Goal: Task Accomplishment & Management: Manage account settings

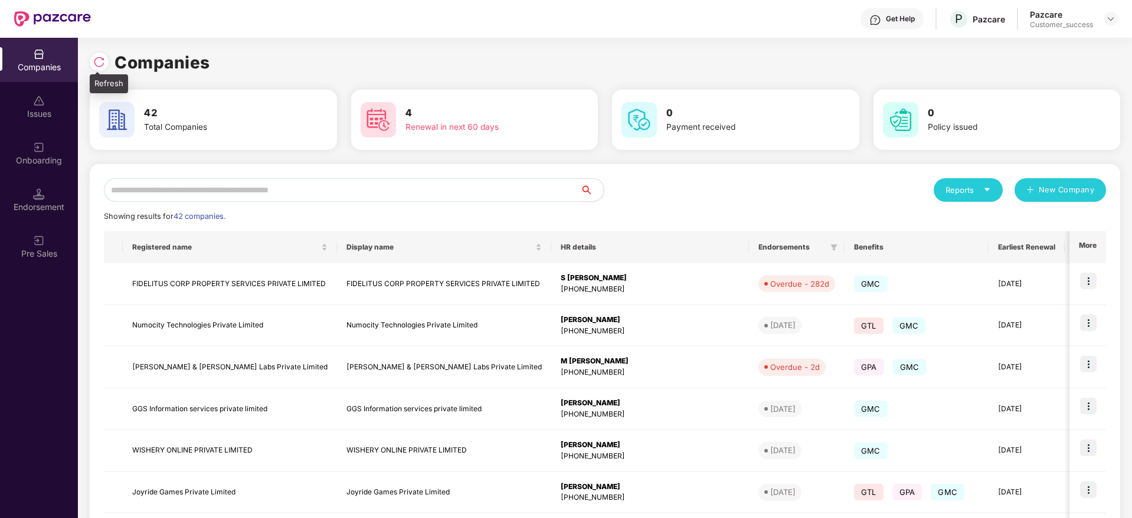
click at [99, 61] on img at bounding box center [99, 62] width 12 height 12
click at [372, 186] on input "text" at bounding box center [342, 190] width 476 height 24
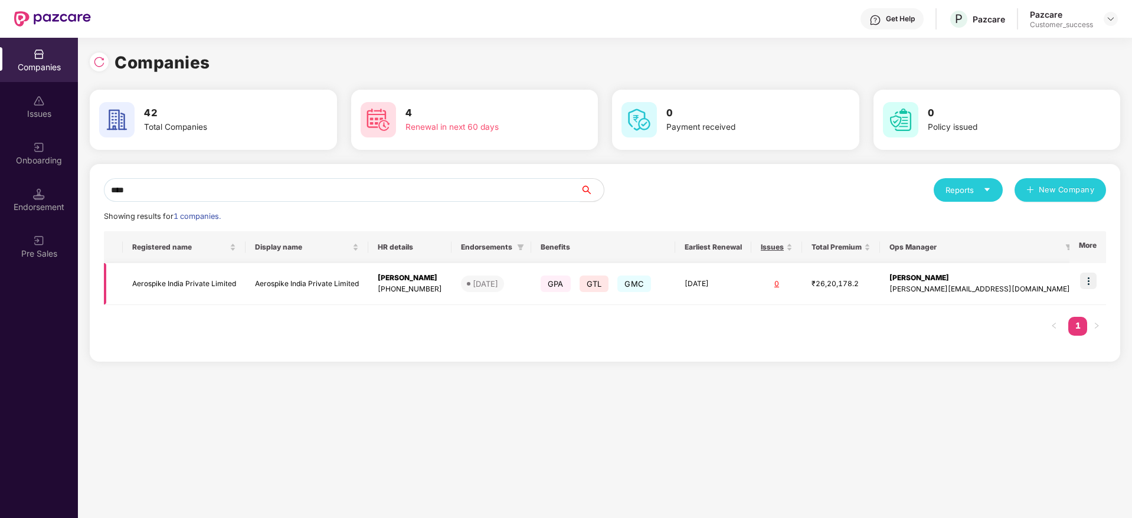
type input "****"
click at [199, 269] on td "Aerospike India Private Limited" at bounding box center [184, 284] width 123 height 42
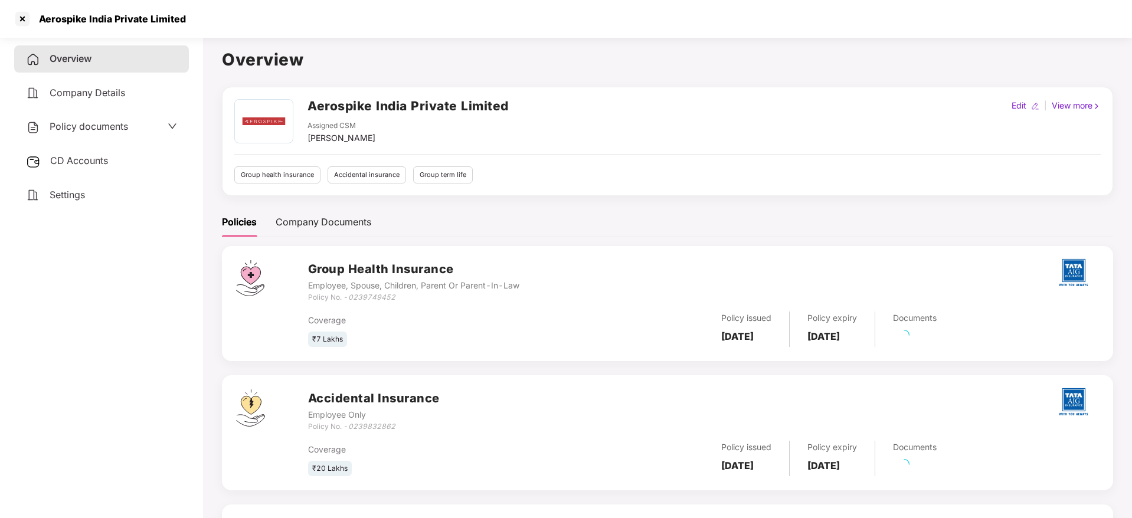
click at [106, 136] on div "Policy documents" at bounding box center [101, 126] width 175 height 27
click at [106, 132] on span "Policy documents" at bounding box center [89, 126] width 78 height 12
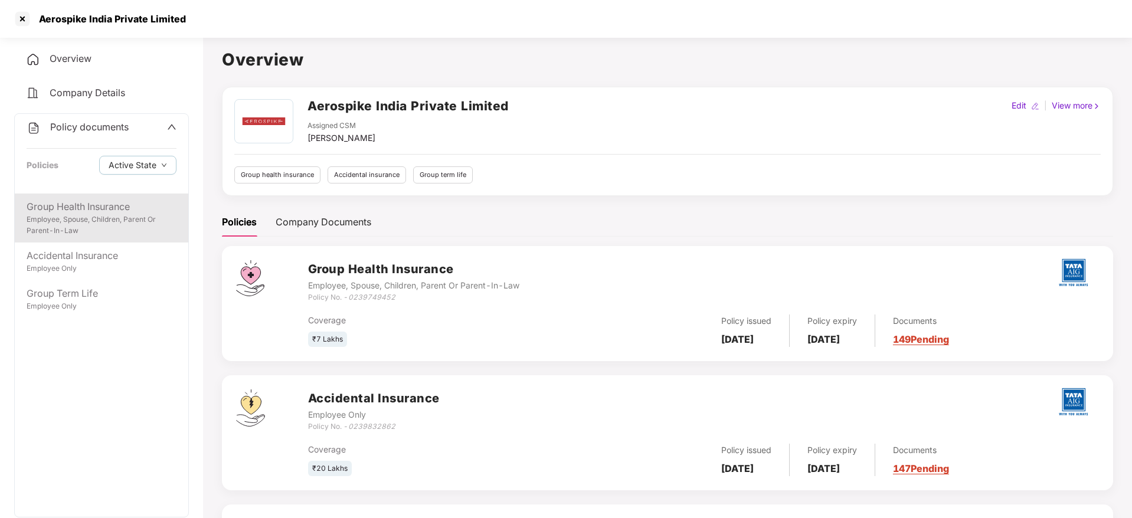
click at [133, 215] on div "Employee, Spouse, Children, Parent Or Parent-In-Law" at bounding box center [102, 225] width 150 height 22
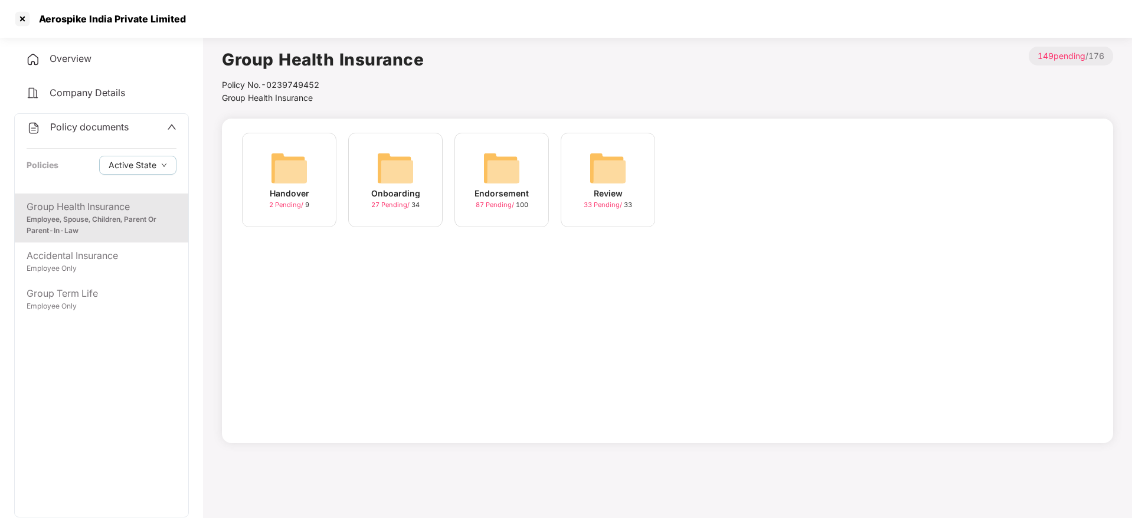
click at [530, 189] on div "Endorsement 87 Pending / 100" at bounding box center [501, 180] width 94 height 94
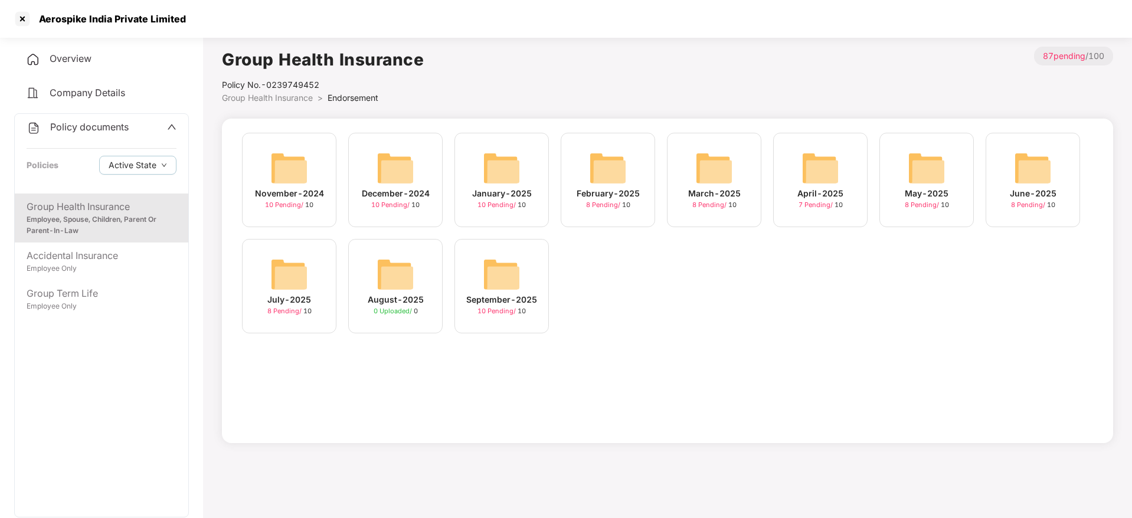
click at [523, 283] on div "September-2025 10 Pending / 10" at bounding box center [501, 286] width 94 height 94
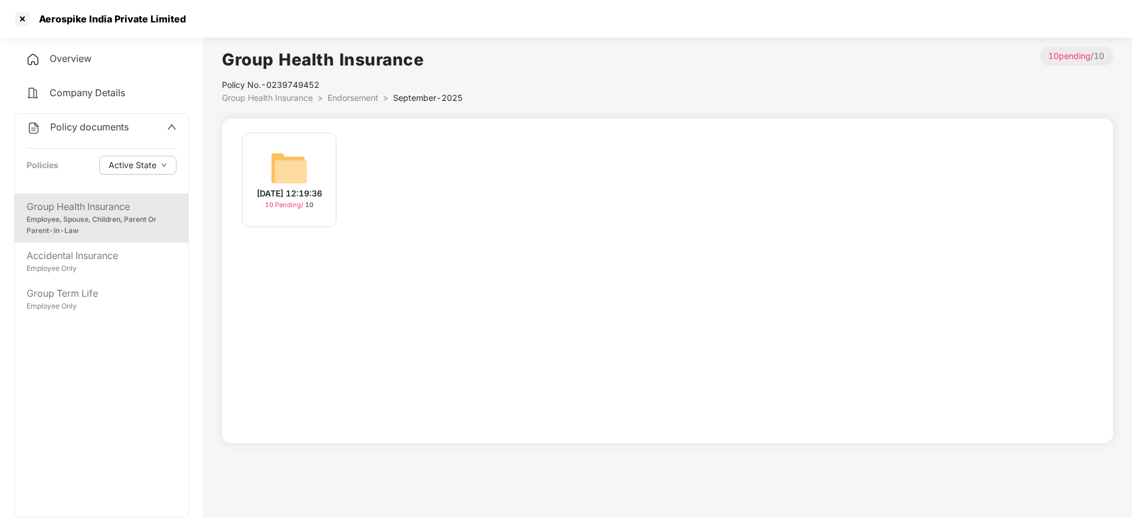
click at [270, 198] on div "[DATE] 12:19:36" at bounding box center [290, 193] width 66 height 13
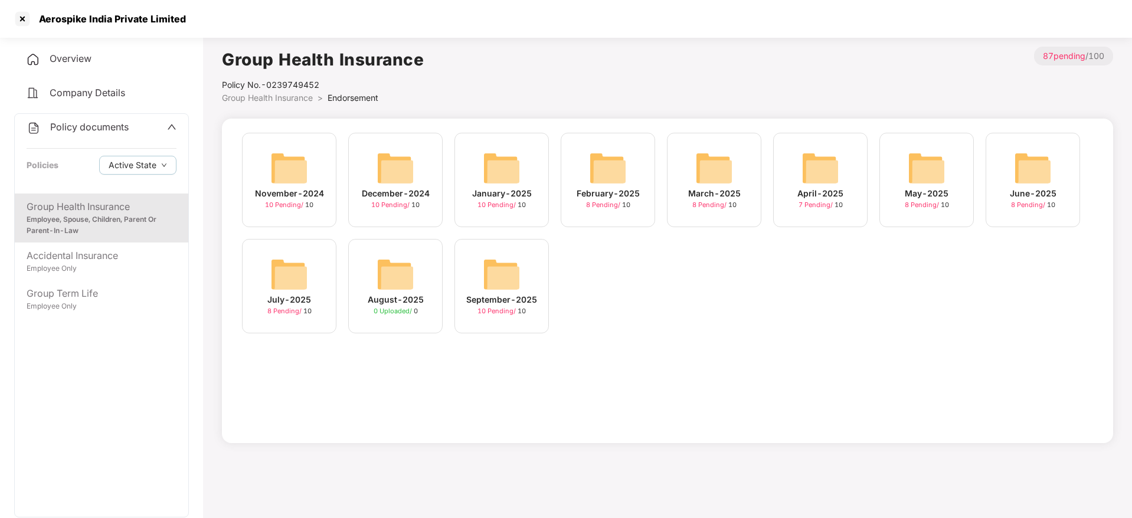
click at [280, 278] on img at bounding box center [289, 275] width 38 height 38
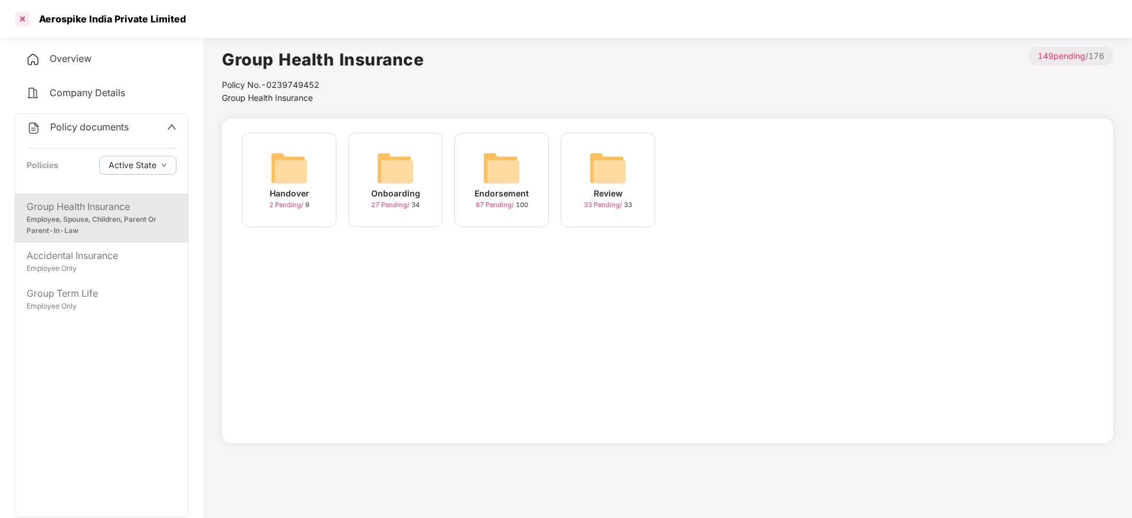
click at [24, 21] on div at bounding box center [22, 18] width 19 height 19
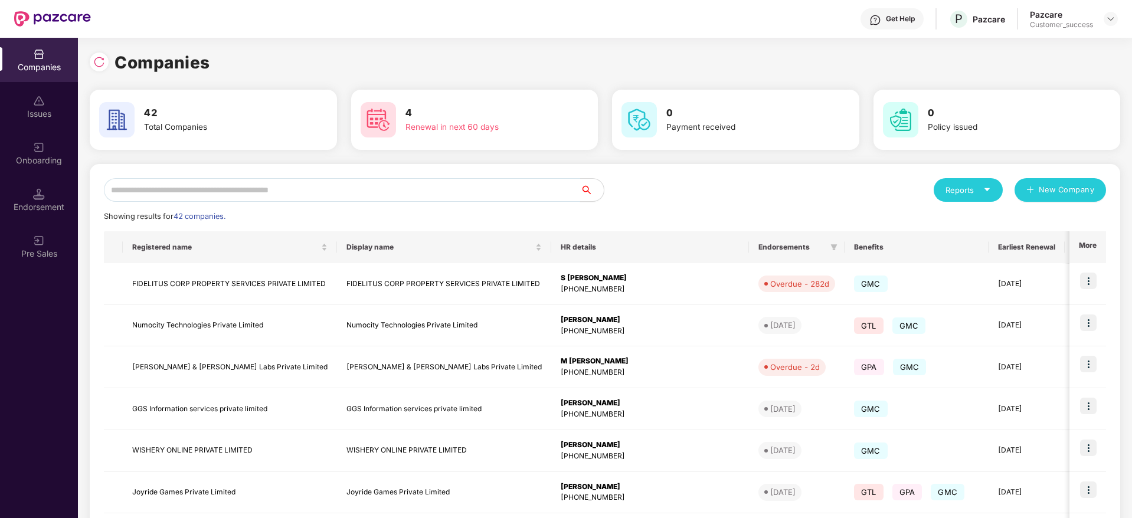
click at [348, 196] on input "text" at bounding box center [342, 190] width 476 height 24
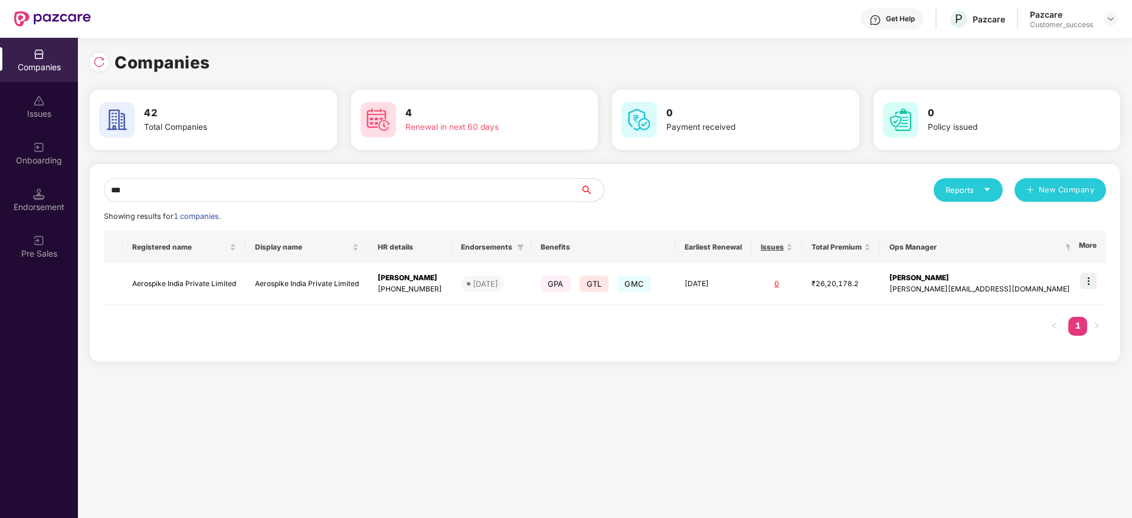
type input "****"
drag, startPoint x: 140, startPoint y: 195, endPoint x: 13, endPoint y: 182, distance: 128.1
click at [13, 182] on div "Companies Issues Onboarding Endorsement Pre Sales Companies 42 Total Companies …" at bounding box center [566, 278] width 1132 height 480
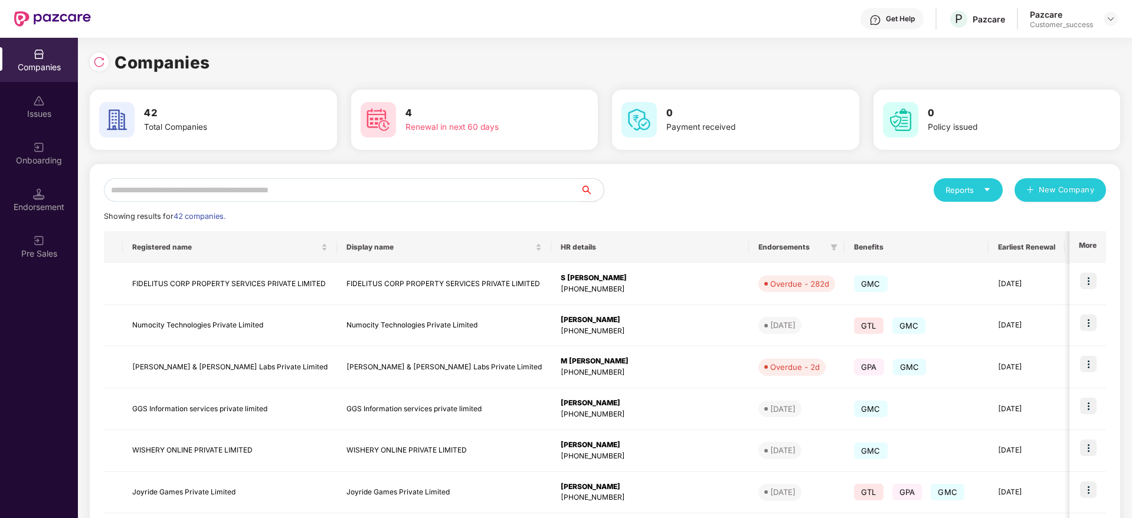
click at [347, 197] on input "text" at bounding box center [342, 190] width 476 height 24
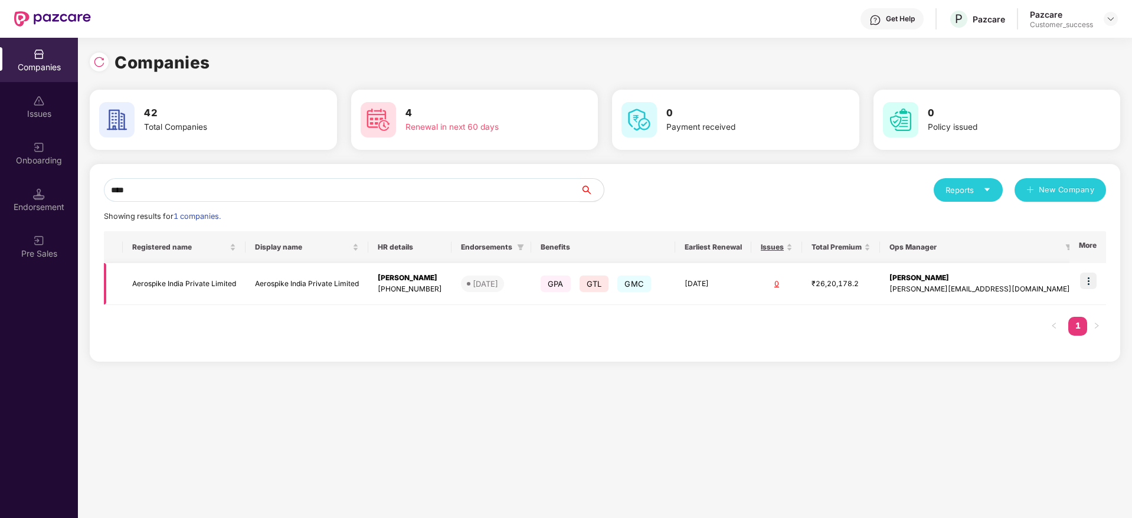
type input "****"
click at [199, 295] on td "Aerospike India Private Limited" at bounding box center [184, 284] width 123 height 42
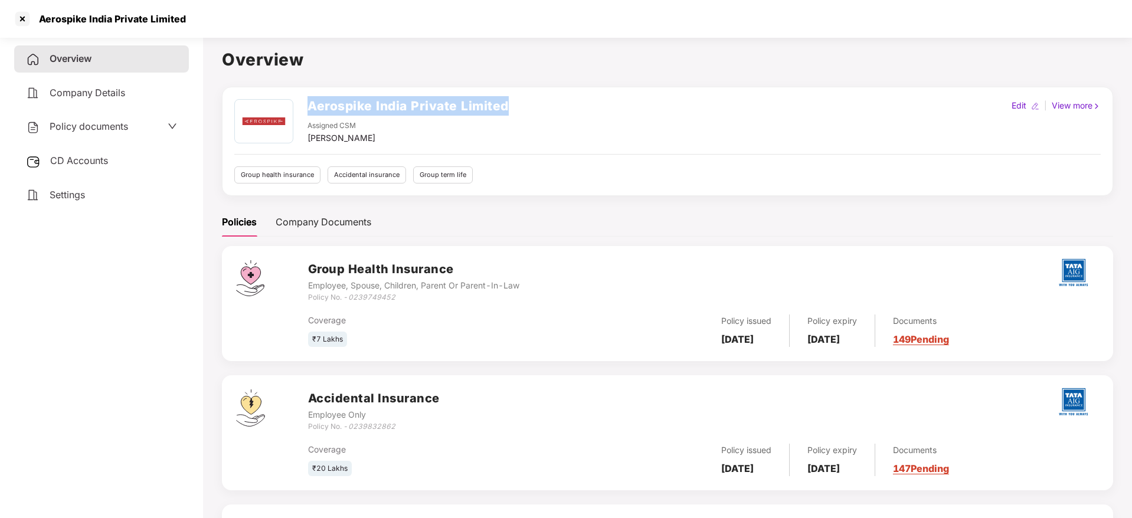
drag, startPoint x: 516, startPoint y: 101, endPoint x: 306, endPoint y: 104, distance: 210.1
click at [306, 104] on div "Aerospike India Private Limited Assigned CSM [PERSON_NAME] M Edit | View more" at bounding box center [667, 121] width 866 height 45
copy h2 "Aerospike India Private Limited"
click at [20, 22] on div at bounding box center [22, 18] width 19 height 19
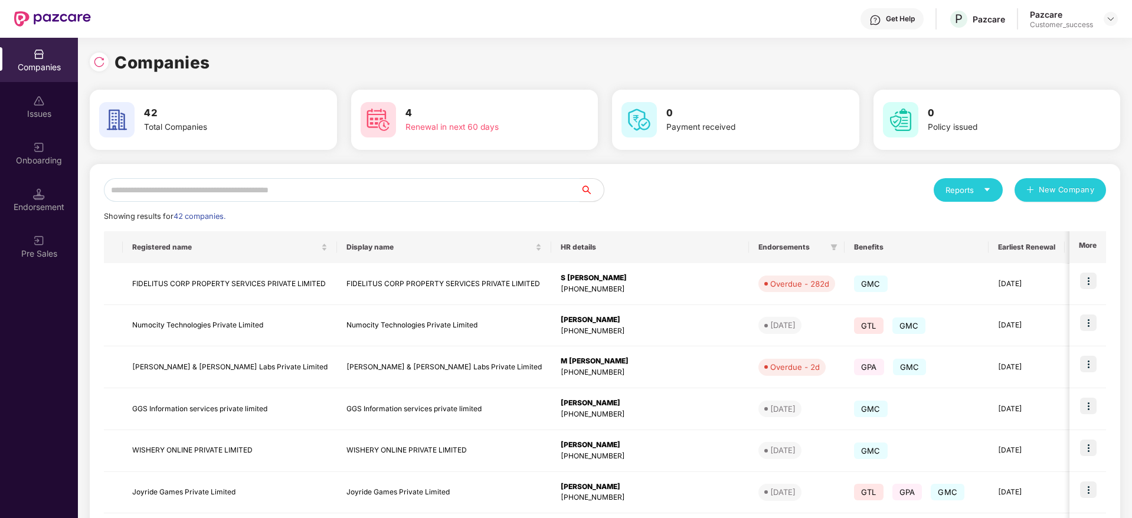
click at [391, 81] on div "Companies 42 Total Companies 4 Renewal in next 60 days 0 Payment received 0 Pol…" at bounding box center [605, 398] width 1030 height 697
click at [400, 182] on input "text" at bounding box center [342, 190] width 476 height 24
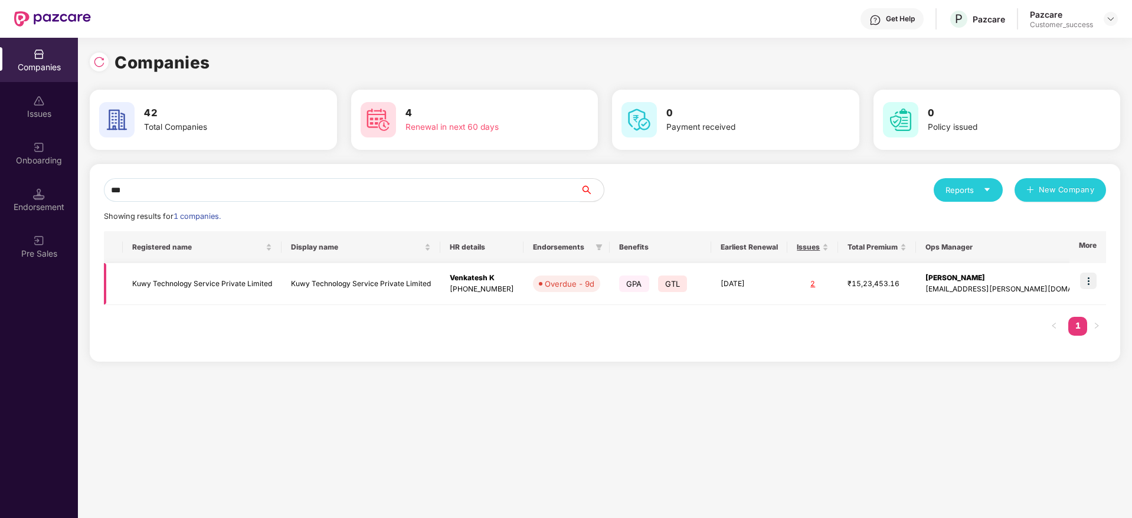
type input "***"
click at [227, 279] on td "Kuwy Technology Service Private Limited" at bounding box center [202, 284] width 159 height 42
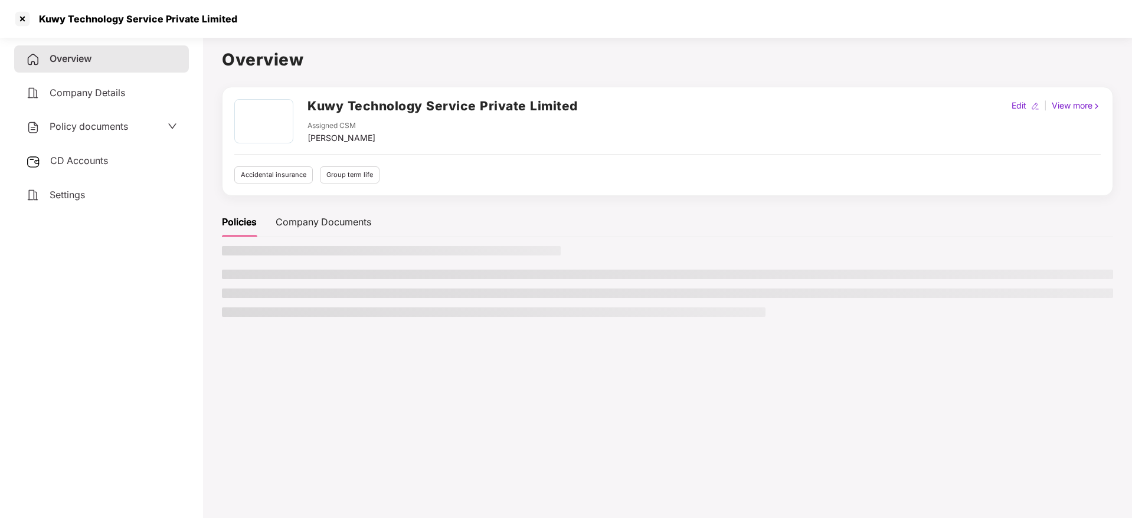
click at [96, 117] on div "Policy documents" at bounding box center [101, 126] width 175 height 27
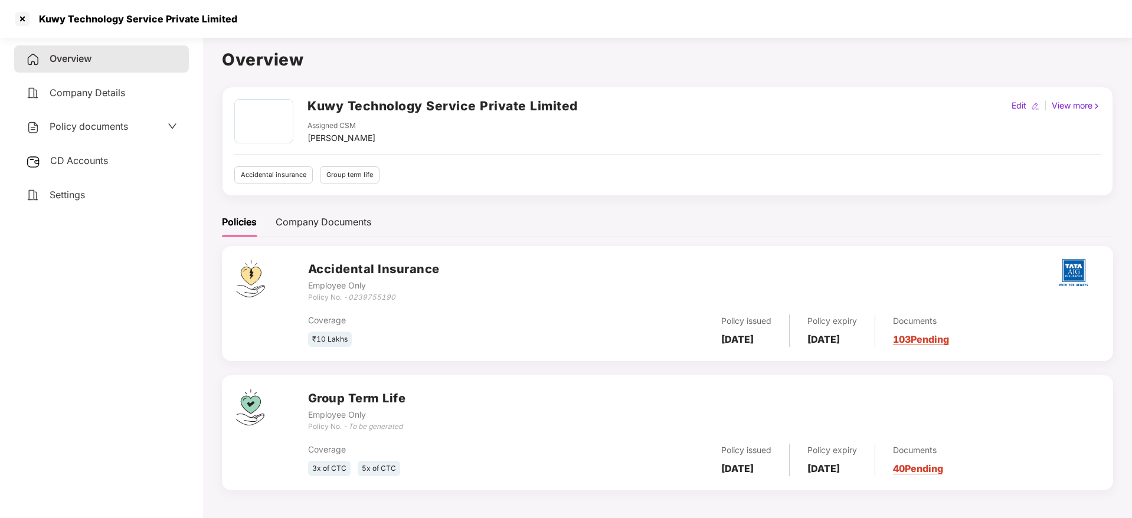
click at [99, 127] on span "Policy documents" at bounding box center [89, 126] width 78 height 12
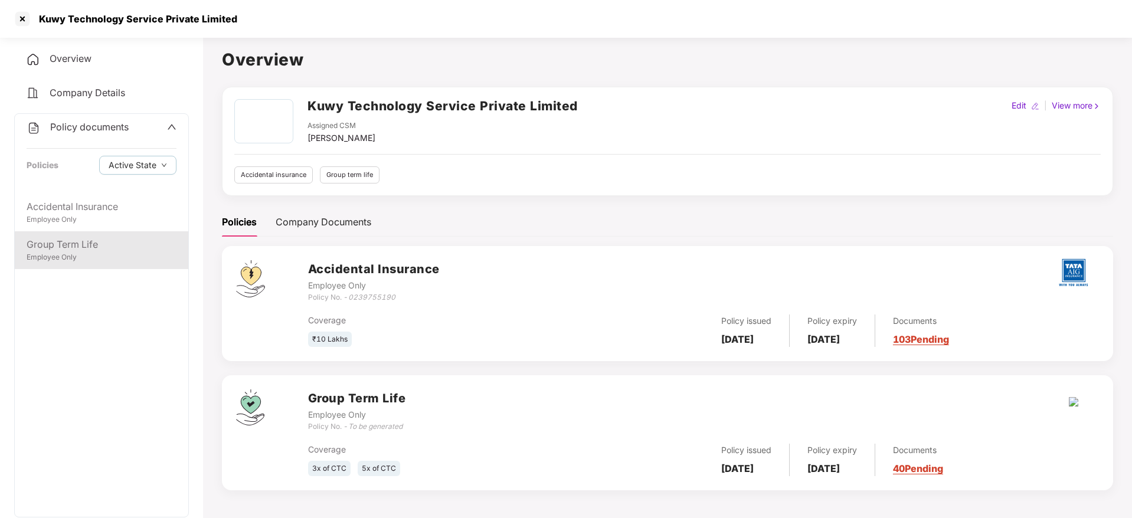
click at [103, 243] on div "Group Term Life" at bounding box center [102, 244] width 150 height 15
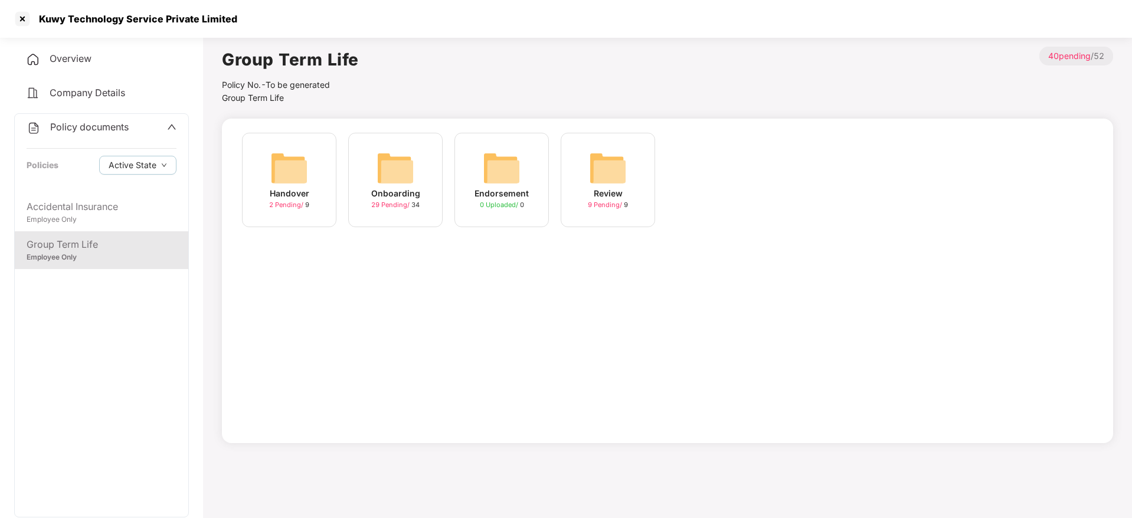
click at [405, 176] on img at bounding box center [396, 168] width 38 height 38
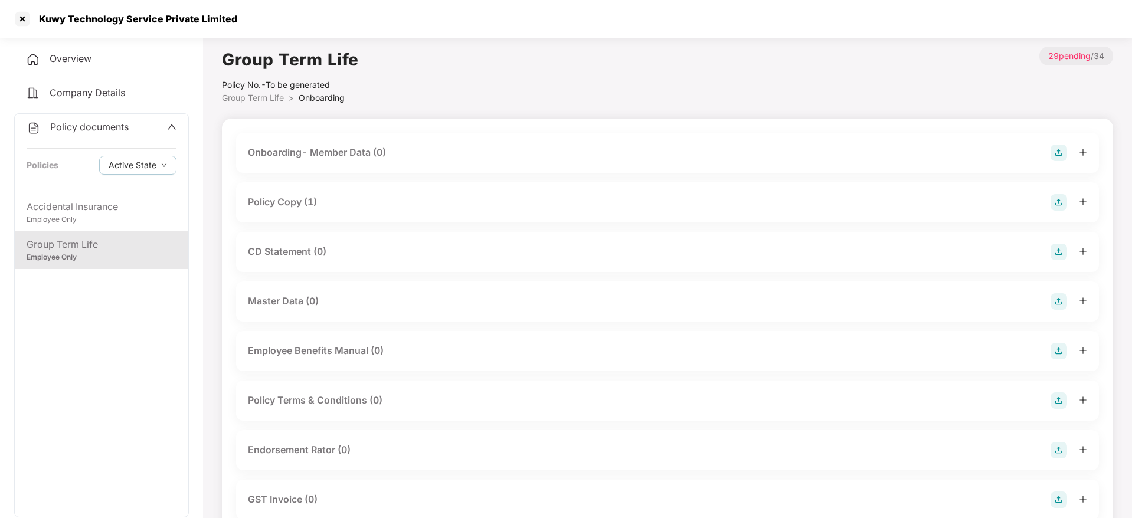
click at [662, 199] on div "Policy Copy (1)" at bounding box center [667, 202] width 839 height 17
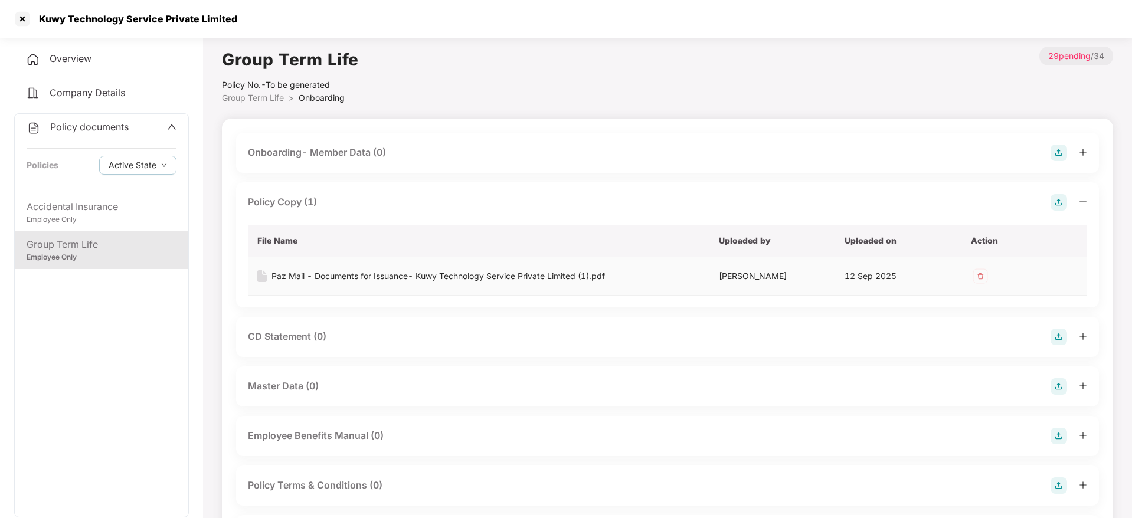
click at [981, 282] on img at bounding box center [980, 276] width 19 height 19
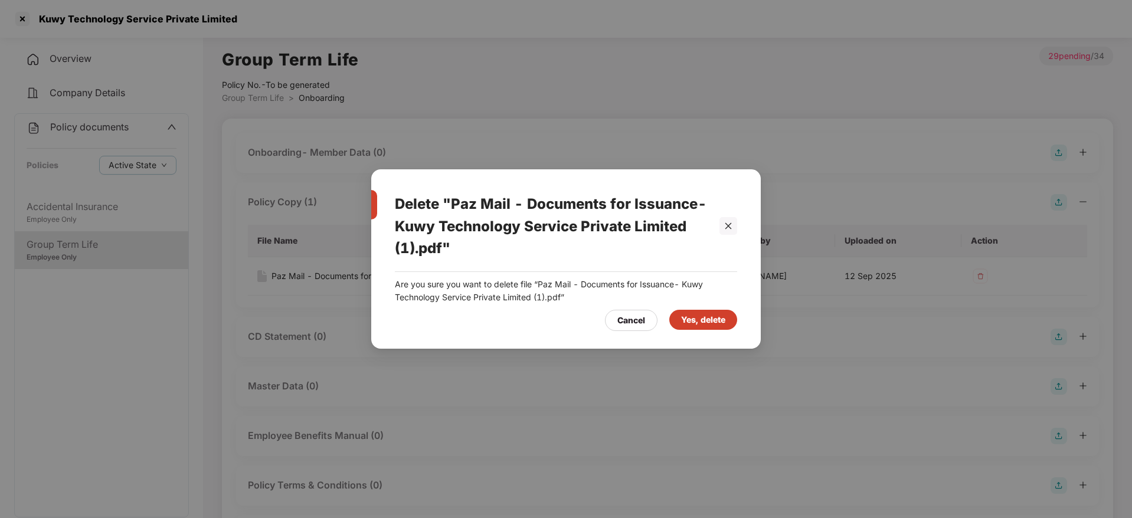
click at [684, 323] on div "Yes, delete" at bounding box center [703, 319] width 44 height 13
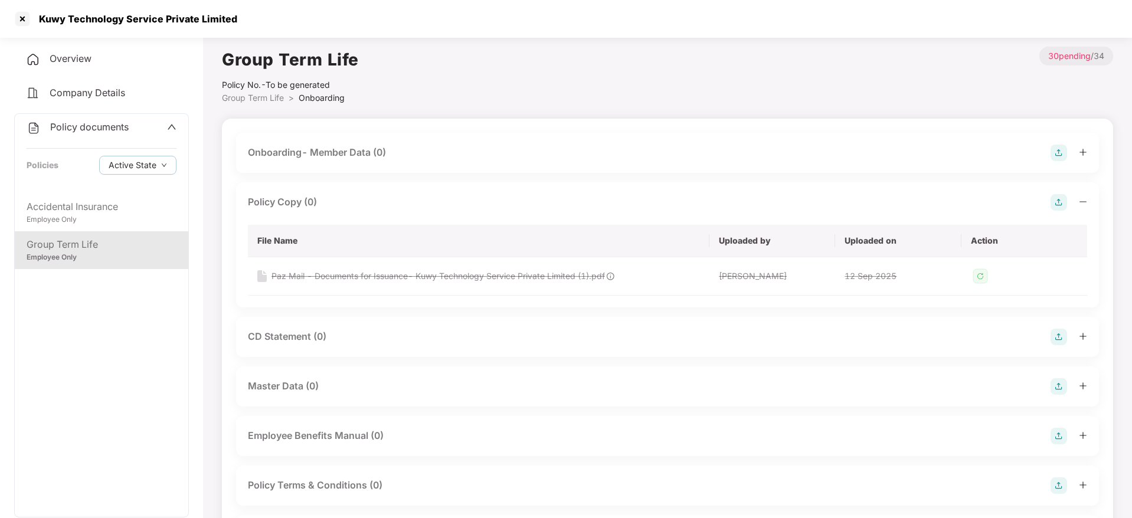
click at [1059, 203] on img at bounding box center [1058, 202] width 17 height 17
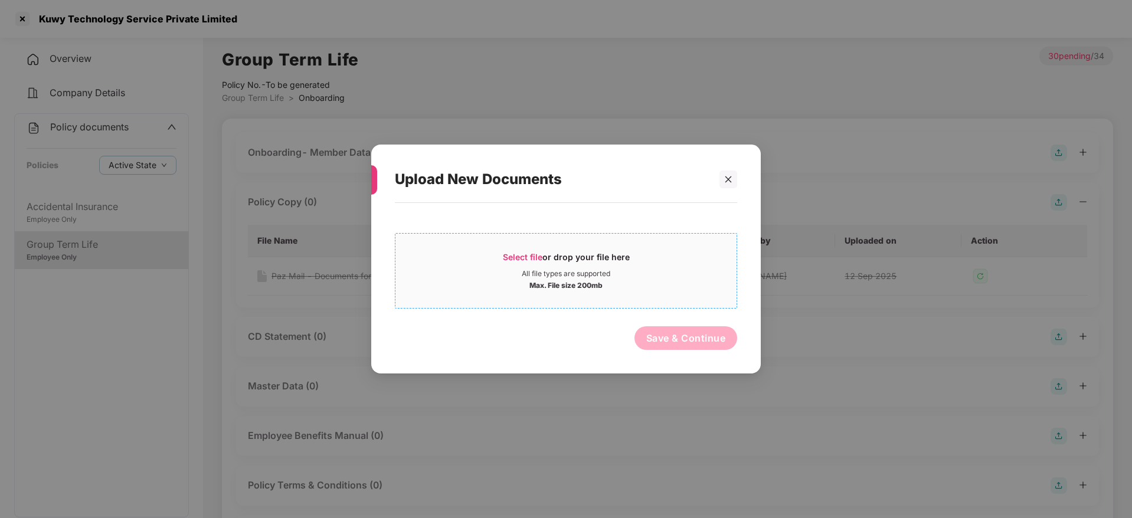
click at [639, 272] on div "All file types are supported" at bounding box center [565, 273] width 341 height 9
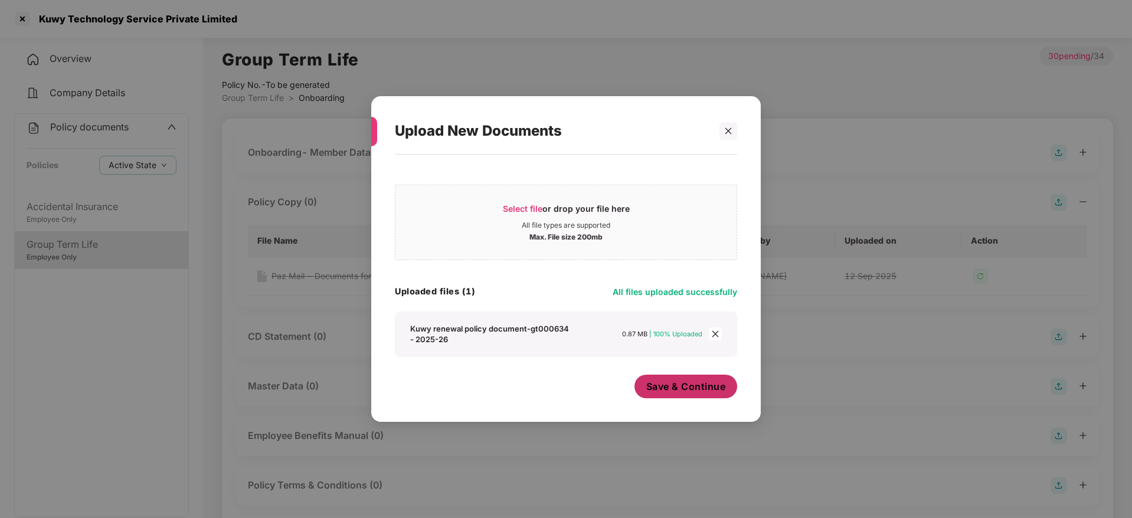
click at [684, 385] on span "Save & Continue" at bounding box center [686, 386] width 80 height 13
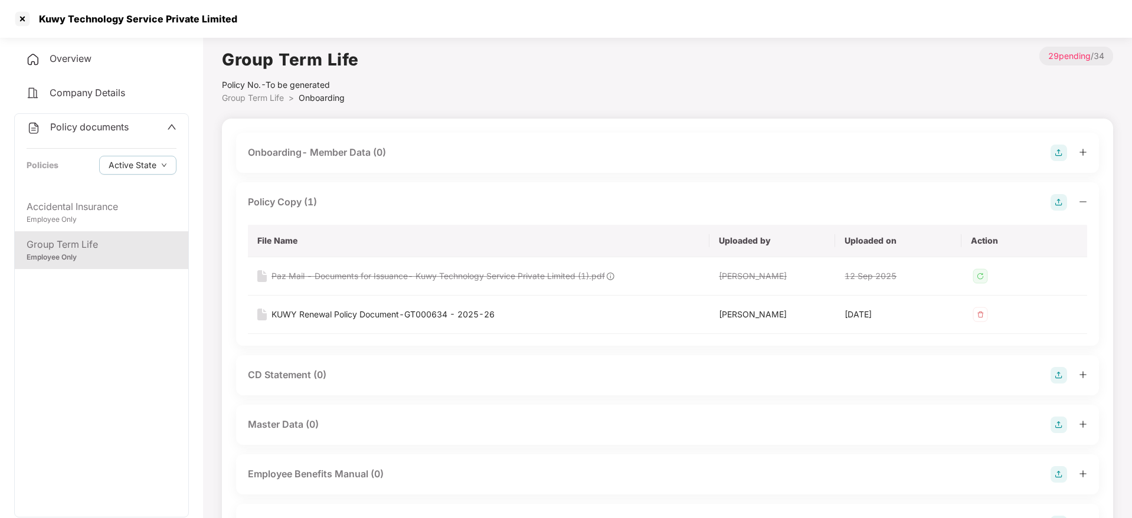
click at [1085, 204] on icon "minus" at bounding box center [1083, 202] width 8 height 8
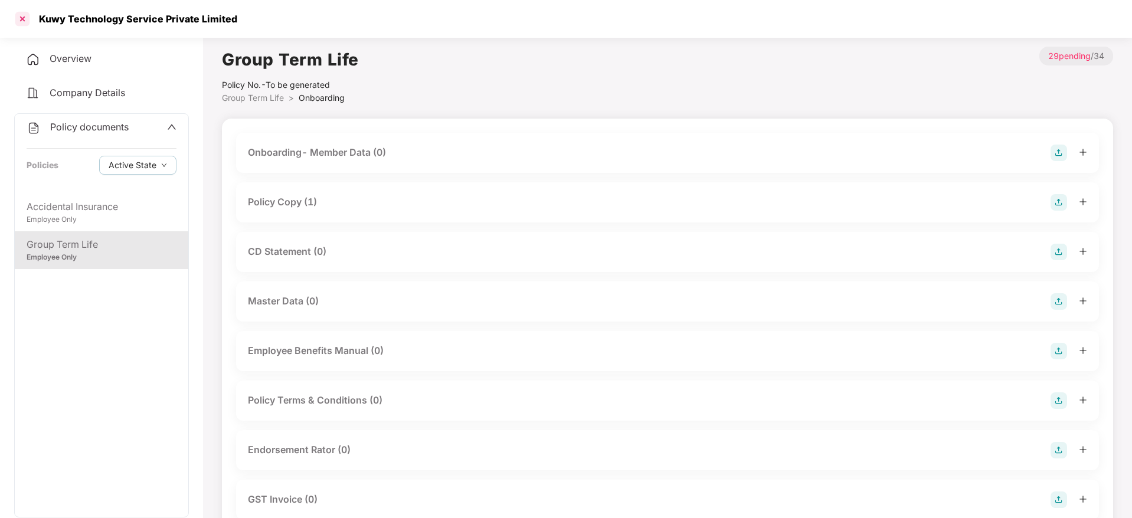
click at [24, 21] on div at bounding box center [22, 18] width 19 height 19
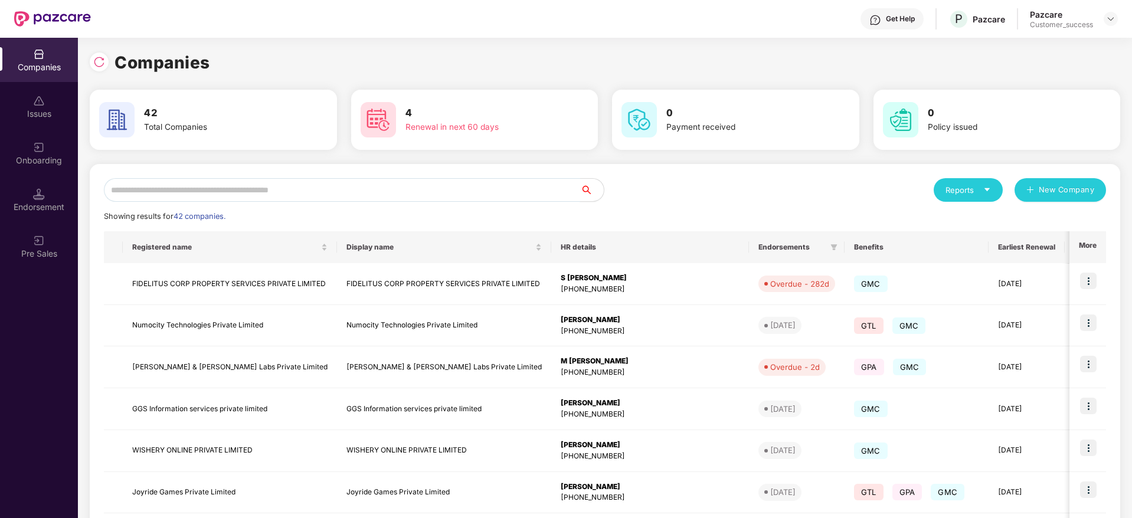
click at [349, 185] on input "text" at bounding box center [342, 190] width 476 height 24
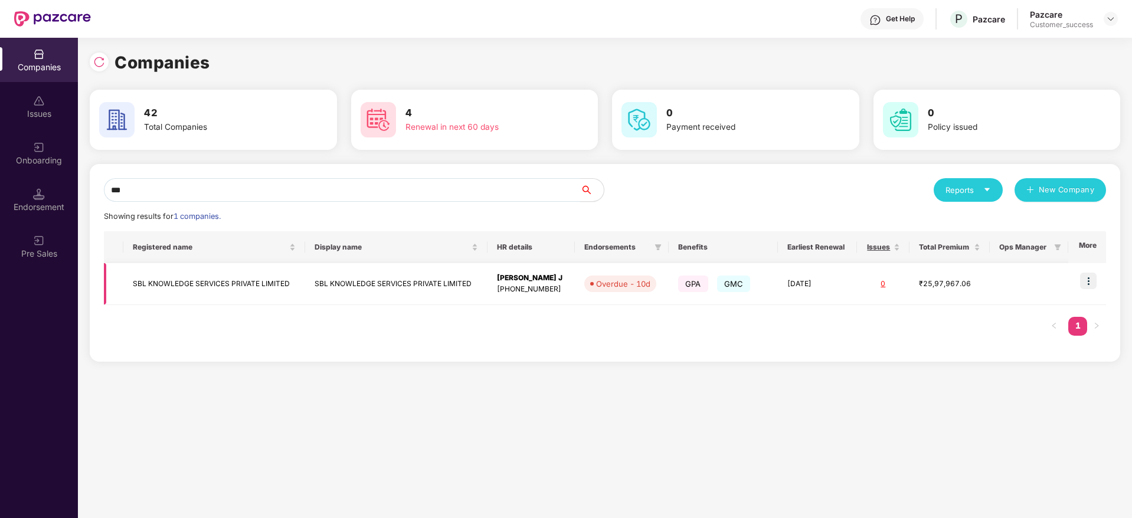
type input "***"
click at [1092, 281] on img at bounding box center [1088, 281] width 17 height 17
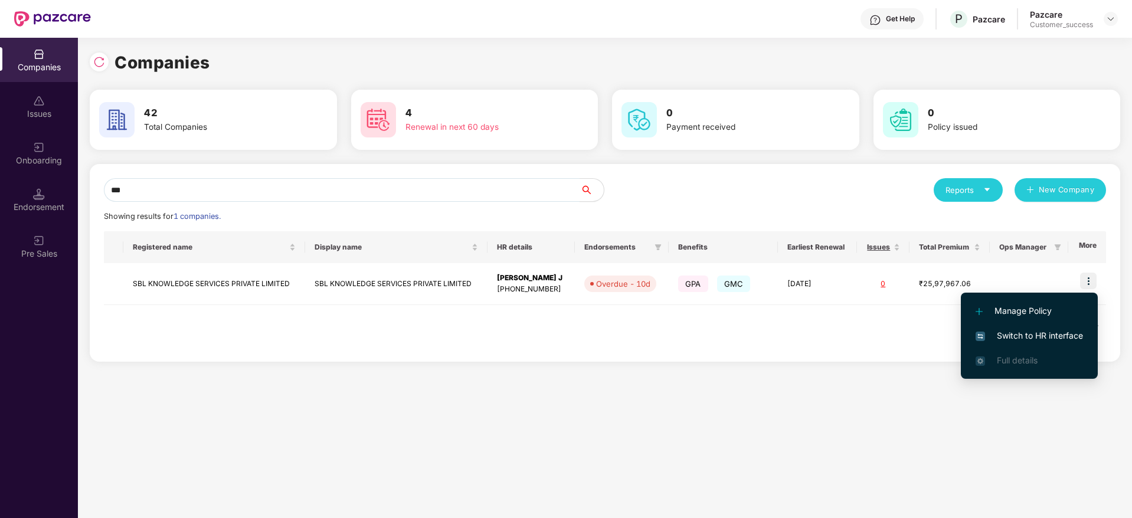
click at [1050, 336] on span "Switch to HR interface" at bounding box center [1028, 335] width 107 height 13
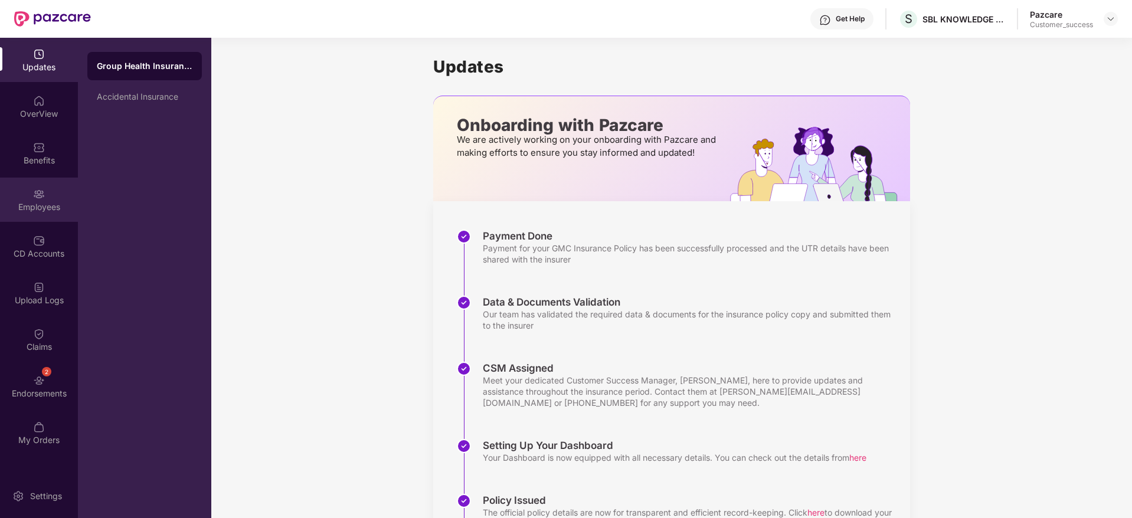
click at [39, 191] on img at bounding box center [39, 194] width 12 height 12
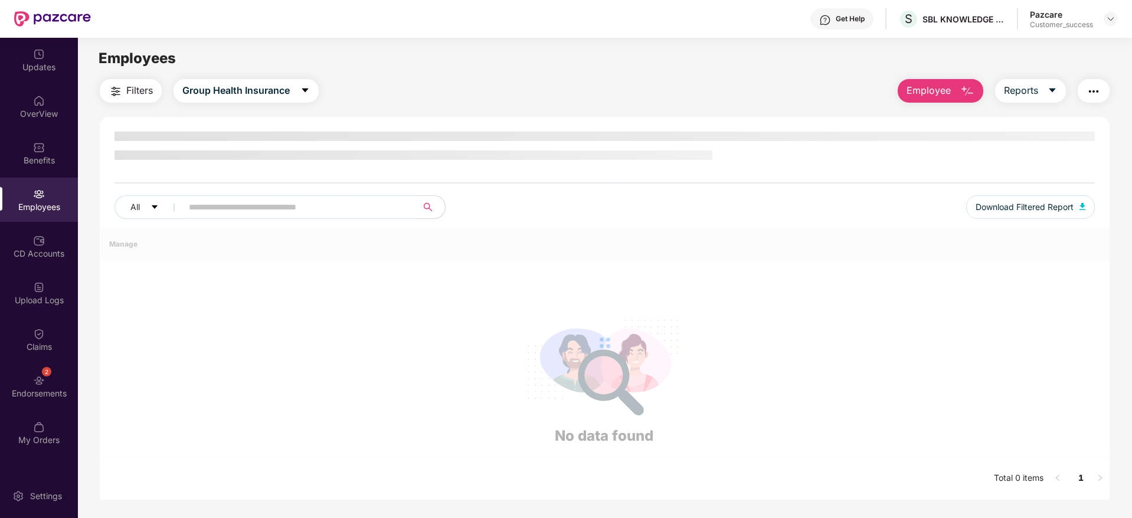
click at [303, 207] on span at bounding box center [296, 207] width 242 height 24
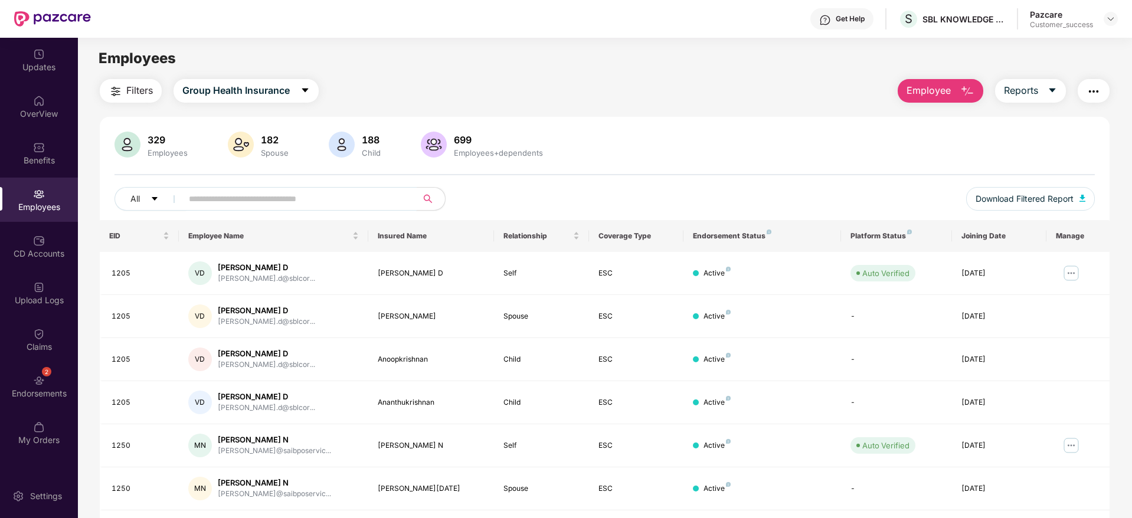
paste input "*****"
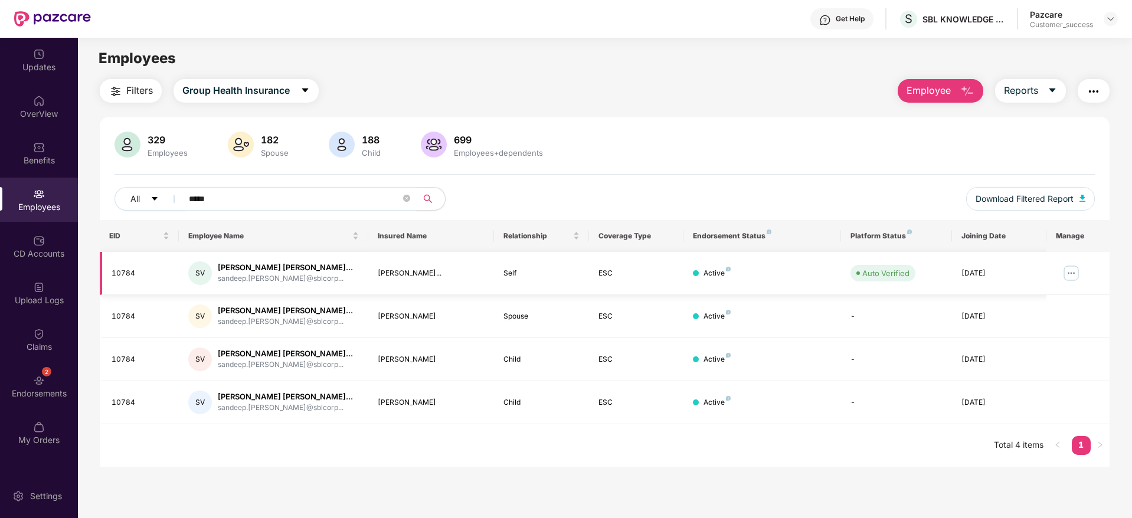
type input "*****"
click at [1074, 267] on img at bounding box center [1071, 273] width 19 height 19
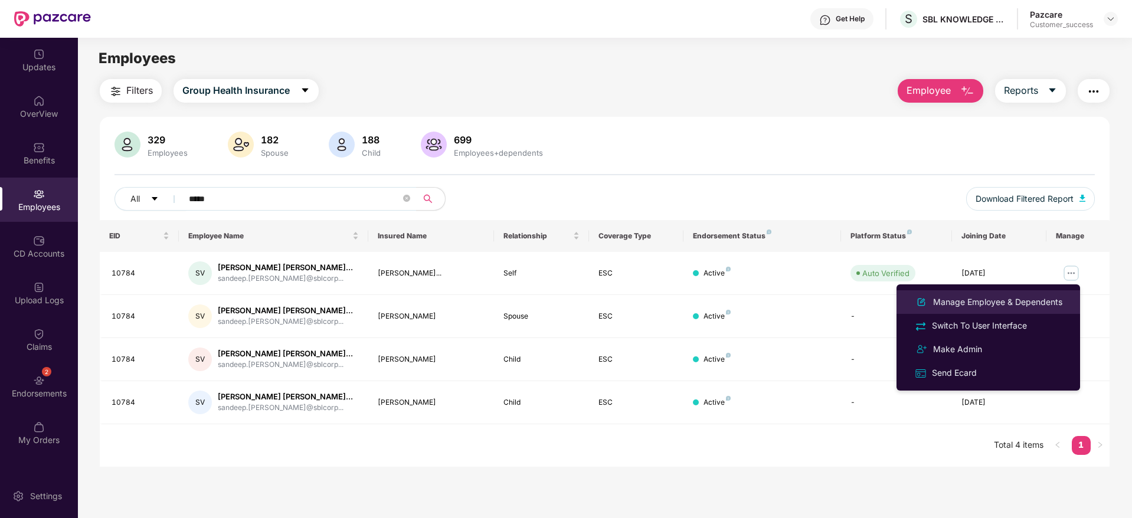
click at [1012, 296] on div "Manage Employee & Dependents" at bounding box center [998, 302] width 134 height 13
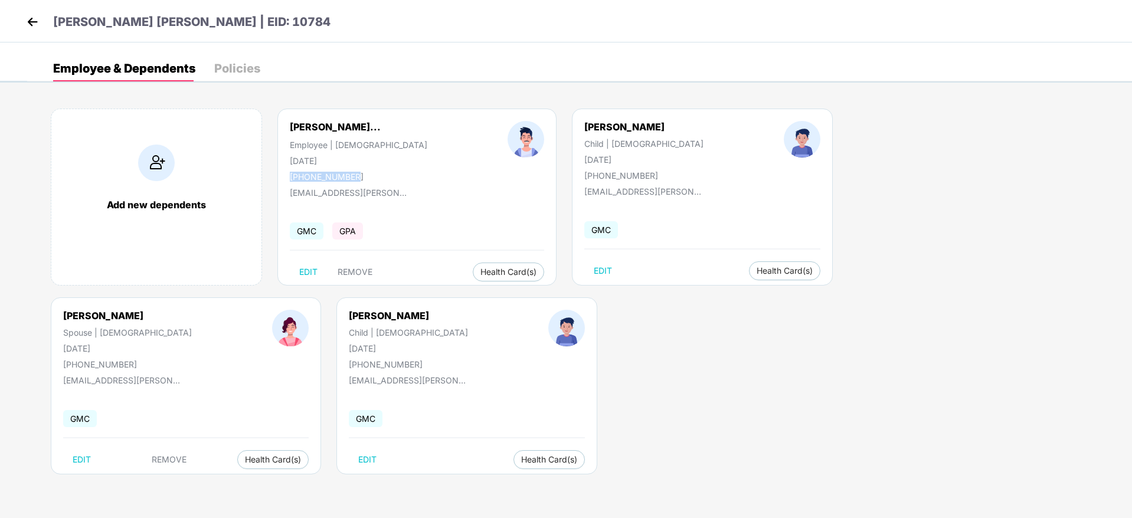
drag, startPoint x: 359, startPoint y: 173, endPoint x: 289, endPoint y: 176, distance: 70.9
click at [289, 176] on div "[PERSON_NAME]... Employee | [DEMOGRAPHIC_DATA] [DATE] [PHONE_NUMBER]" at bounding box center [359, 151] width 218 height 61
copy div "[PHONE_NUMBER]"
